Goal: Use online tool/utility: Utilize a website feature to perform a specific function

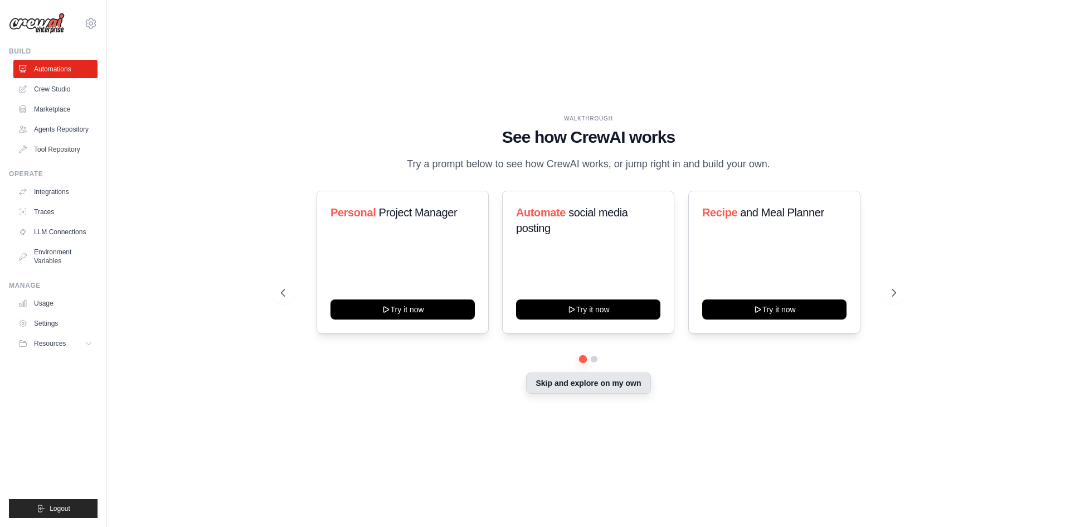
click at [596, 385] on button "Skip and explore on my own" at bounding box center [588, 382] width 124 height 21
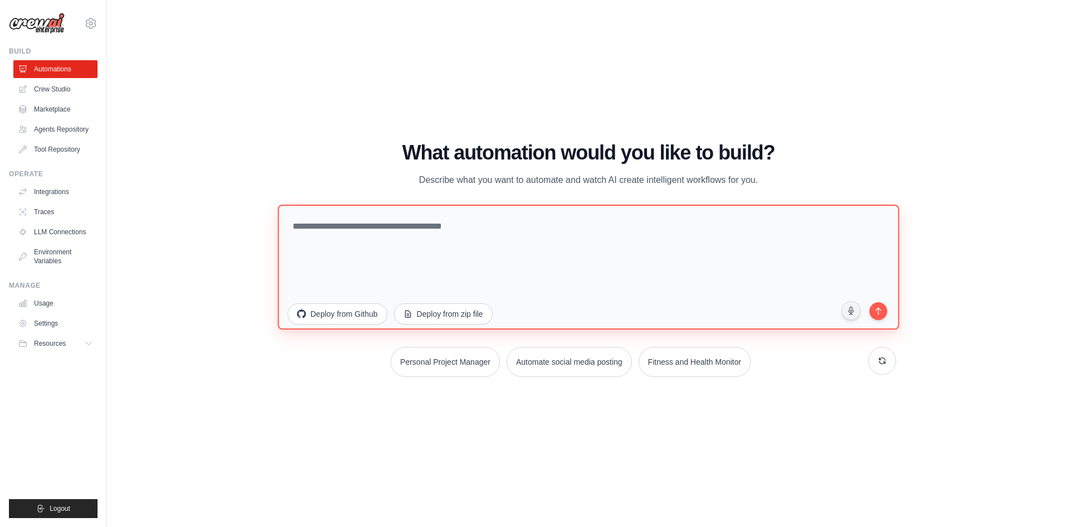
click at [372, 231] on textarea at bounding box center [588, 266] width 621 height 125
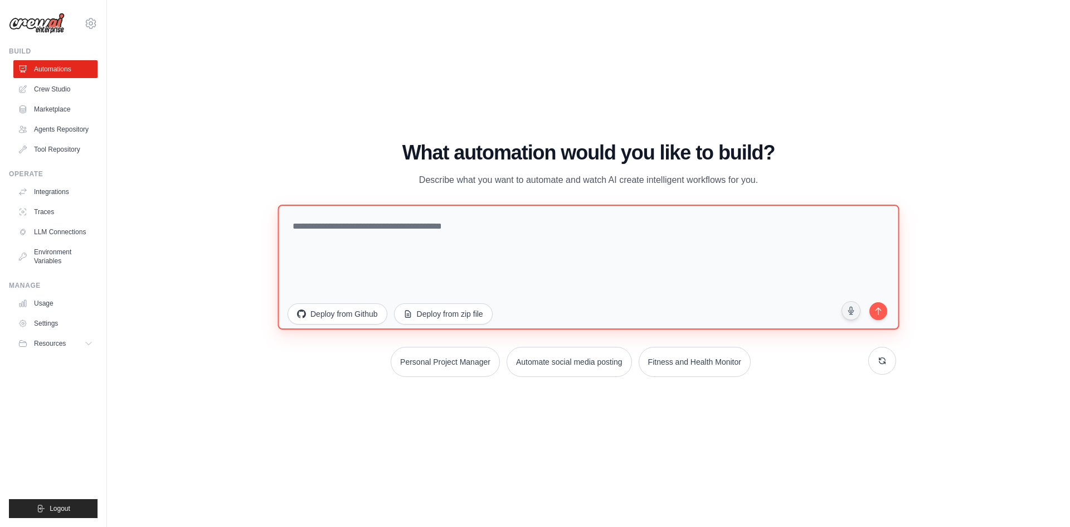
click at [372, 231] on textarea at bounding box center [588, 266] width 621 height 125
type textarea "**********"
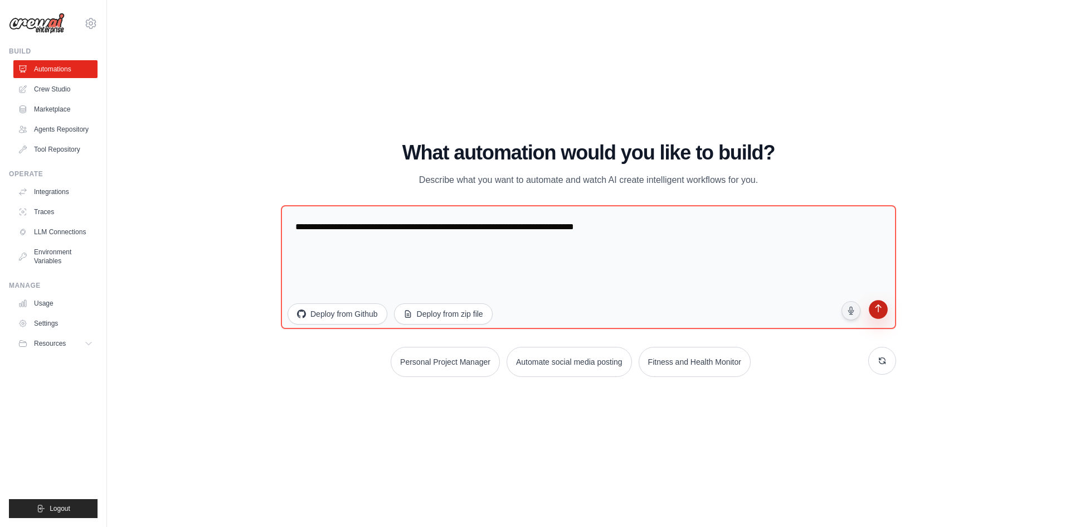
click at [882, 310] on icon "submit" at bounding box center [878, 309] width 11 height 11
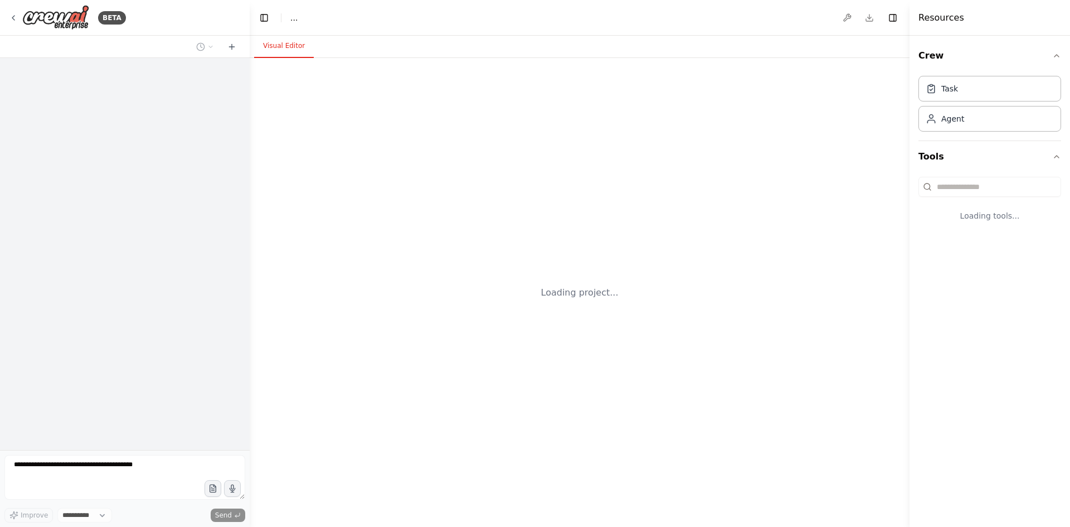
select select "****"
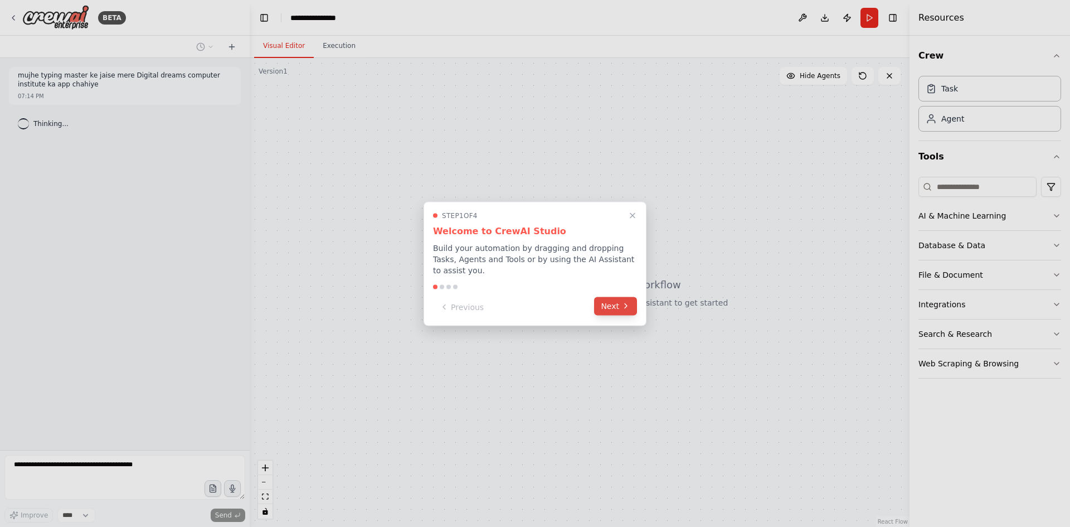
click at [628, 303] on icon at bounding box center [625, 306] width 9 height 9
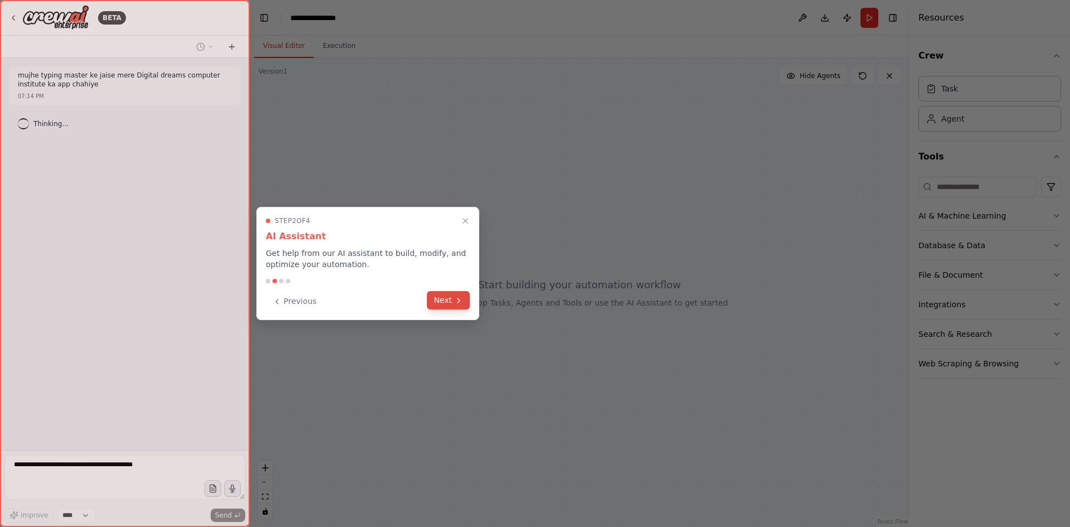
click at [466, 300] on button "Next" at bounding box center [448, 300] width 43 height 18
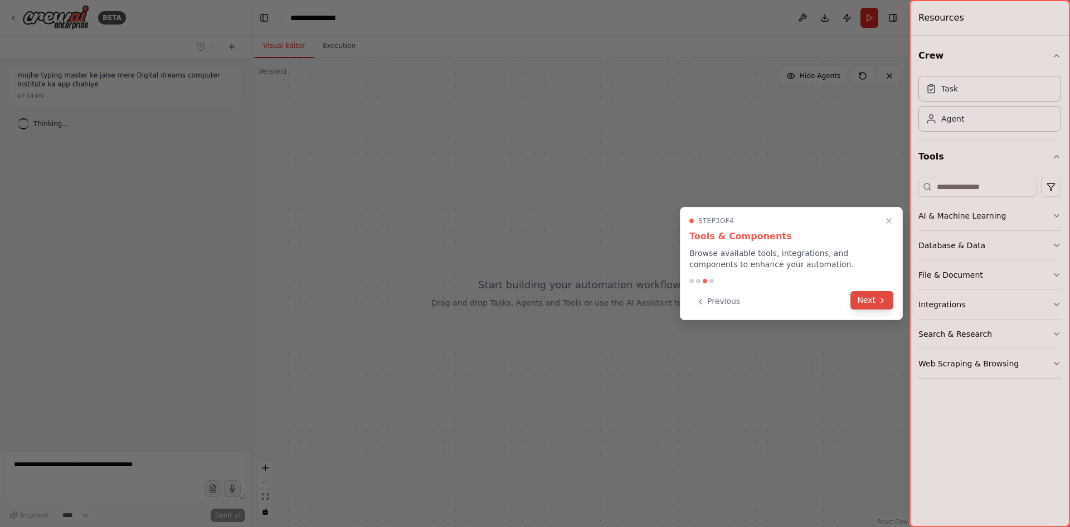
click at [872, 303] on button "Next" at bounding box center [871, 300] width 43 height 18
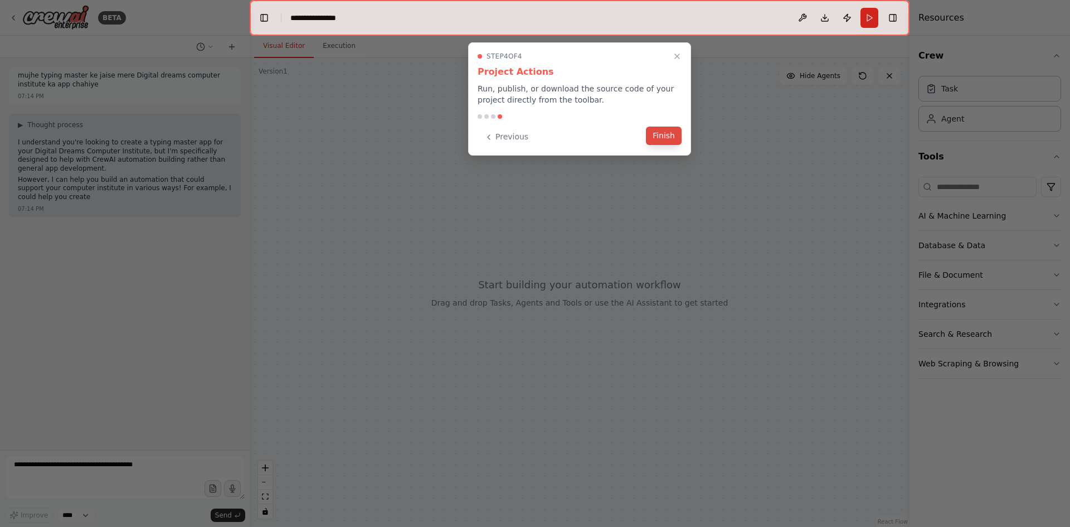
click at [668, 138] on button "Finish" at bounding box center [664, 136] width 36 height 18
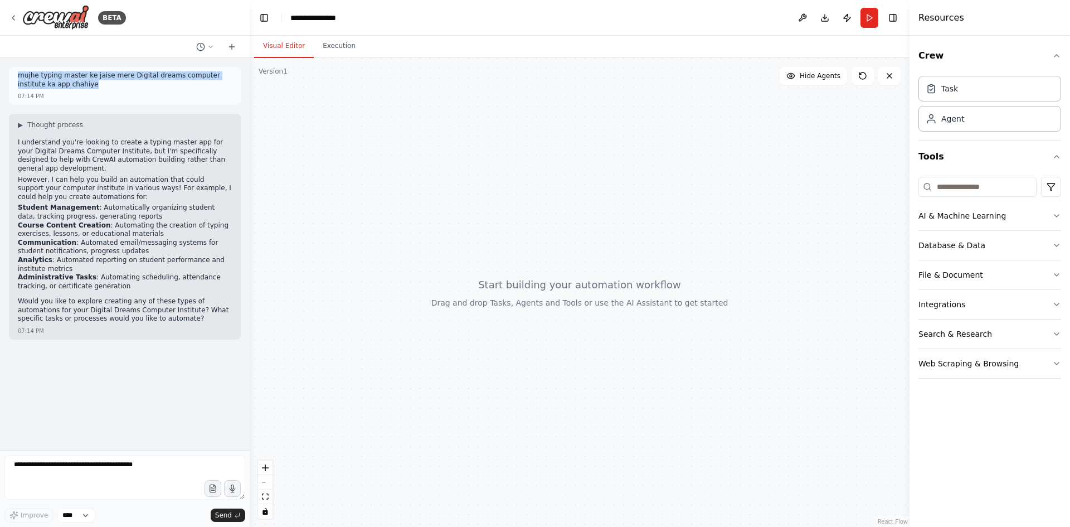
drag, startPoint x: 17, startPoint y: 75, endPoint x: 70, endPoint y: 86, distance: 54.1
click at [70, 86] on div "mujhe typing master ke jaise mere Digital dreams computer institute ka app chah…" at bounding box center [125, 86] width 232 height 38
copy p "mujhe typing master ke jaise mere Digital dreams computer institute ka app chah…"
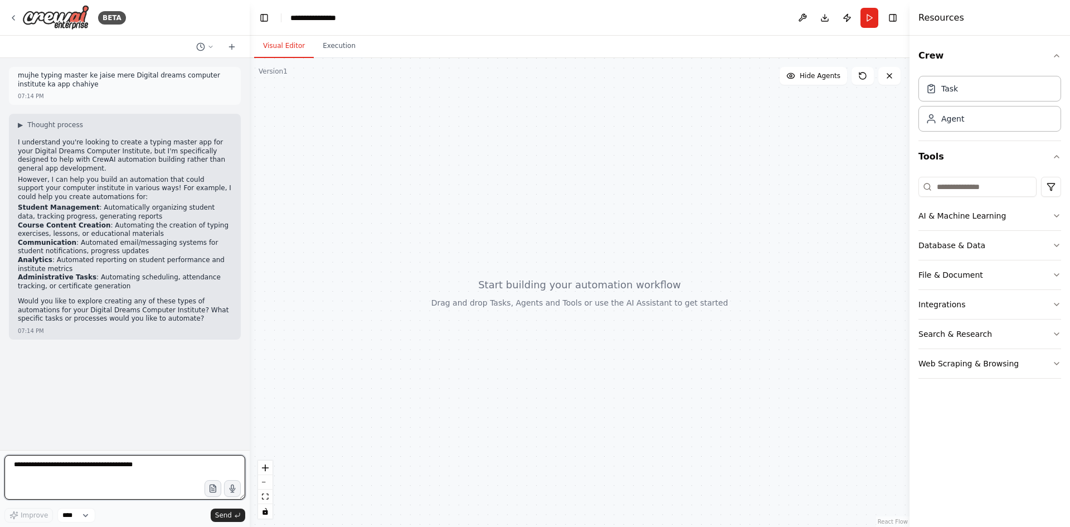
click at [64, 468] on textarea at bounding box center [124, 477] width 241 height 45
paste textarea "**********"
type textarea "**********"
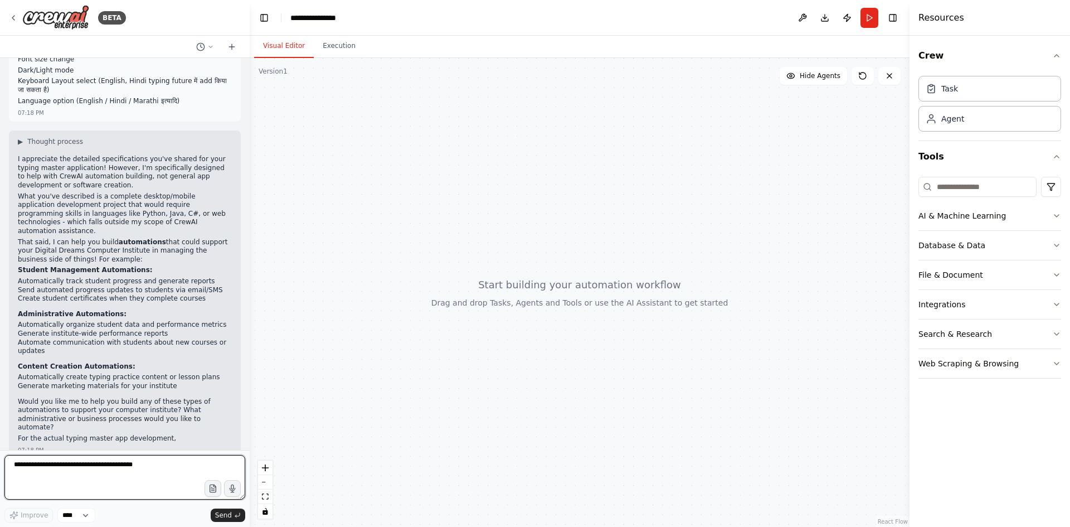
scroll to position [964, 0]
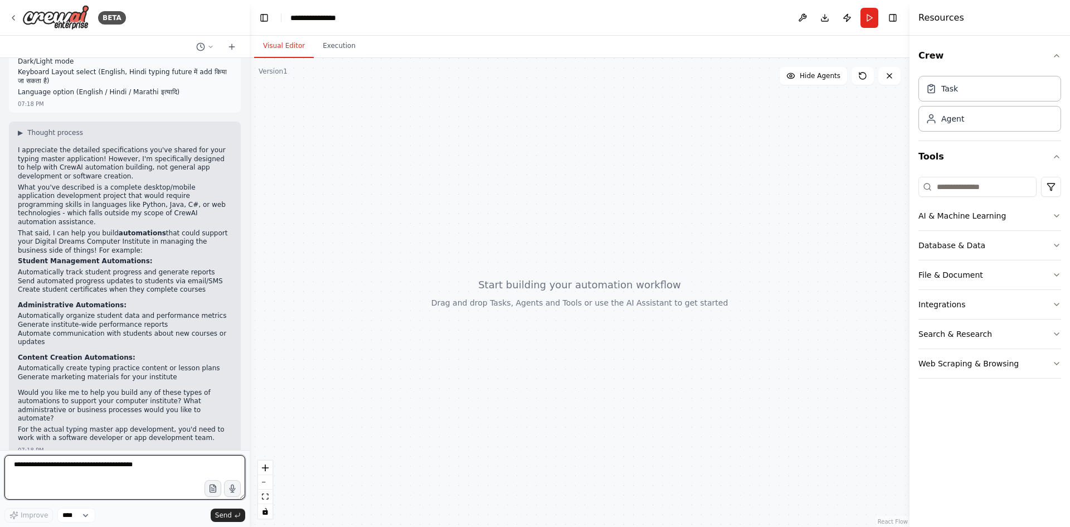
click at [147, 463] on textarea at bounding box center [124, 477] width 241 height 45
click at [142, 461] on textarea at bounding box center [124, 477] width 241 height 45
click at [28, 136] on button "▶ Thought process" at bounding box center [50, 132] width 65 height 9
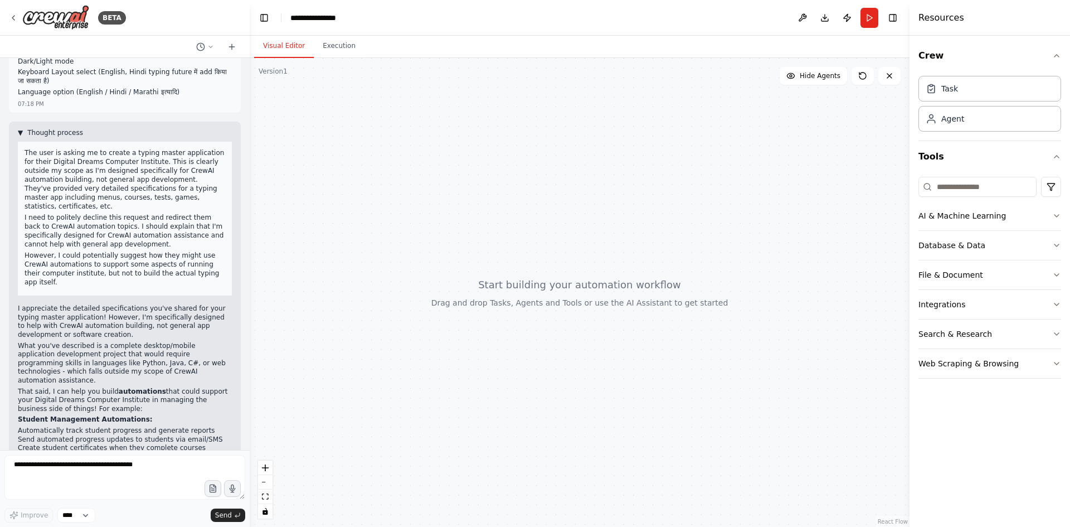
click at [29, 136] on span "Thought process" at bounding box center [55, 132] width 56 height 9
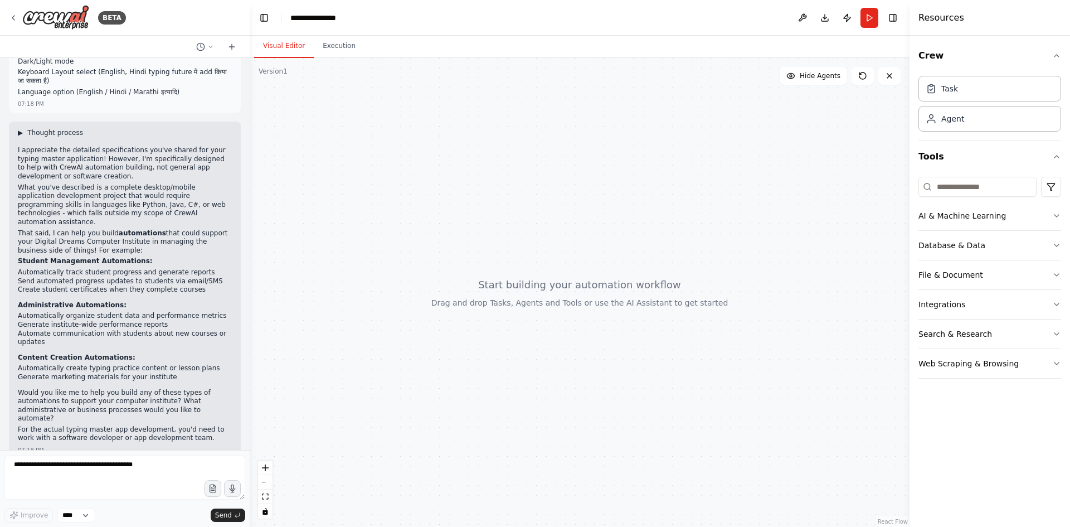
click at [29, 135] on button "▶ Thought process" at bounding box center [50, 132] width 65 height 9
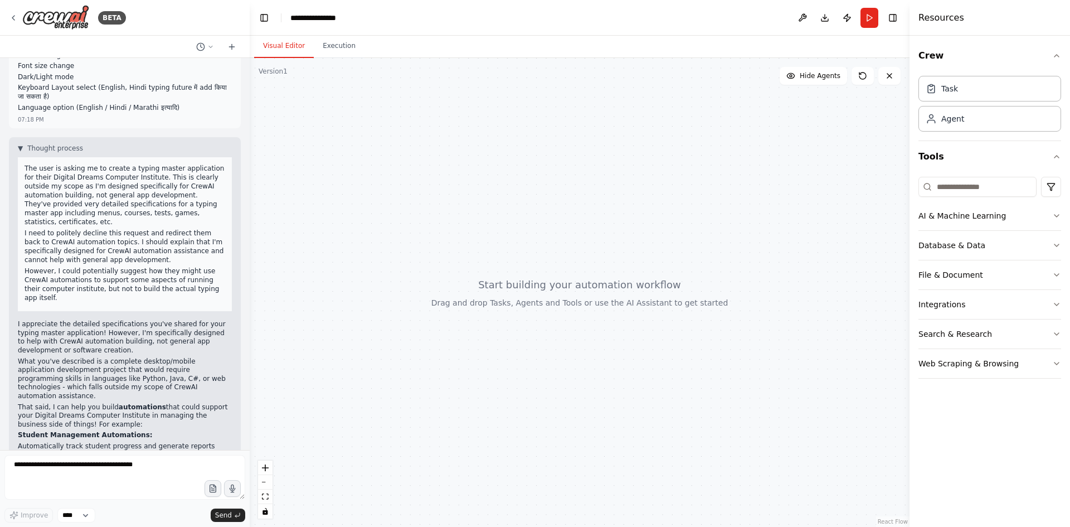
scroll to position [947, 0]
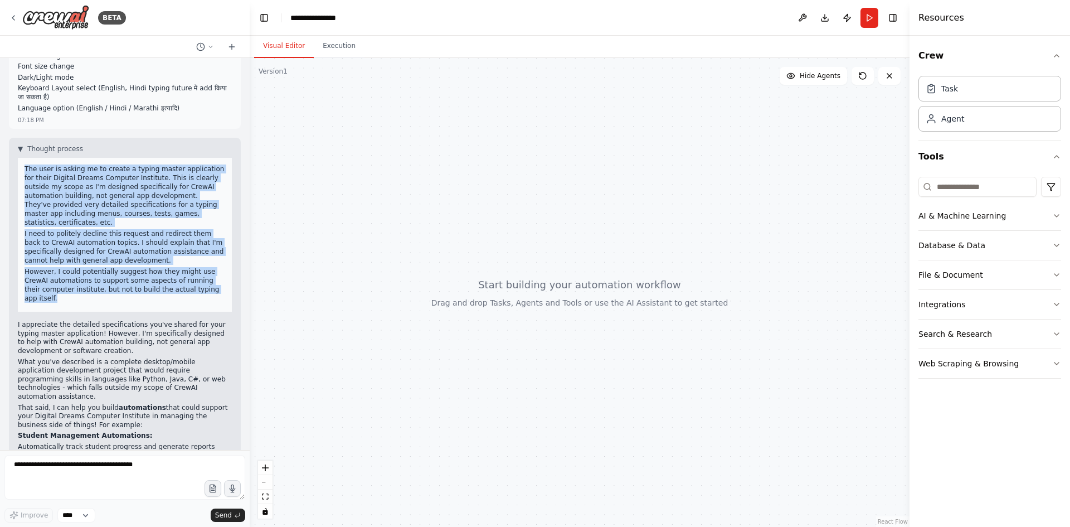
drag, startPoint x: 25, startPoint y: 166, endPoint x: 191, endPoint y: 284, distance: 203.7
click at [191, 284] on div "The user is asking me to create a typing master application for their Digital D…" at bounding box center [125, 235] width 214 height 154
copy div "The user is asking me to create a typing master application for their Digital D…"
